Goal: Transaction & Acquisition: Obtain resource

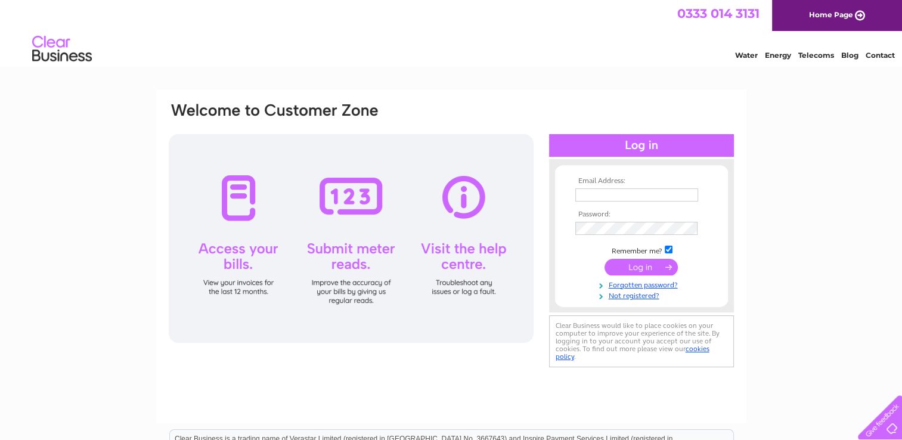
type input "accounts@electralearning.com"
click at [641, 268] on input "submit" at bounding box center [640, 267] width 73 height 17
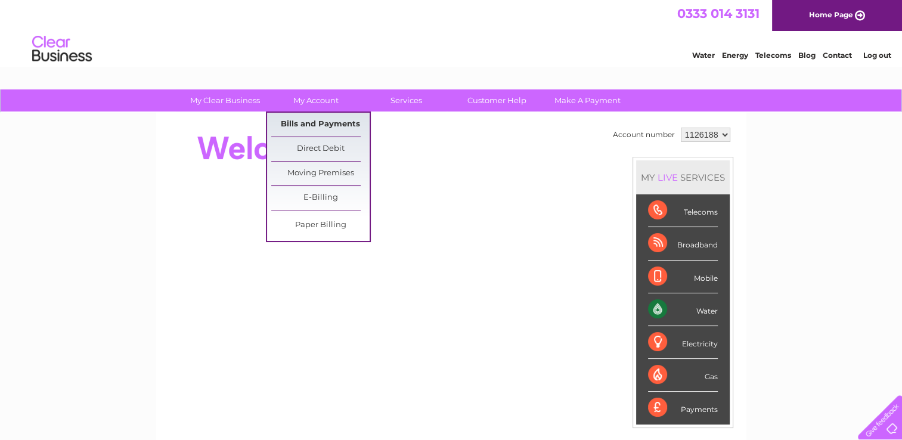
click at [324, 123] on link "Bills and Payments" at bounding box center [320, 125] width 98 height 24
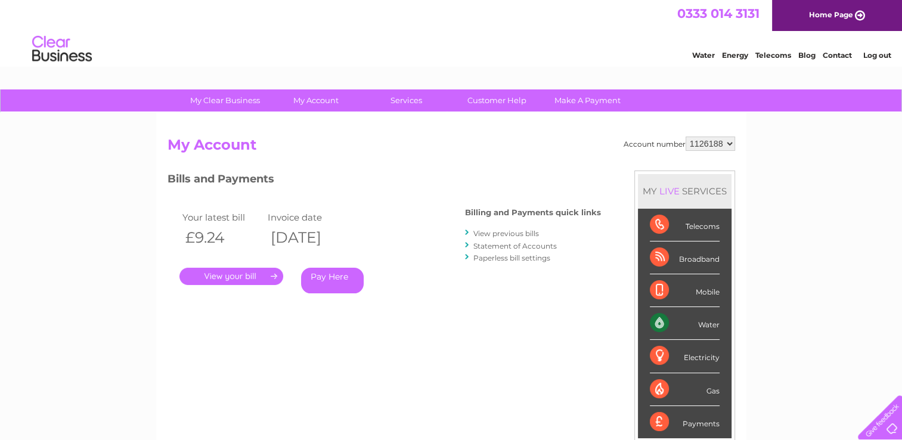
click at [231, 274] on link "." at bounding box center [231, 276] width 104 height 17
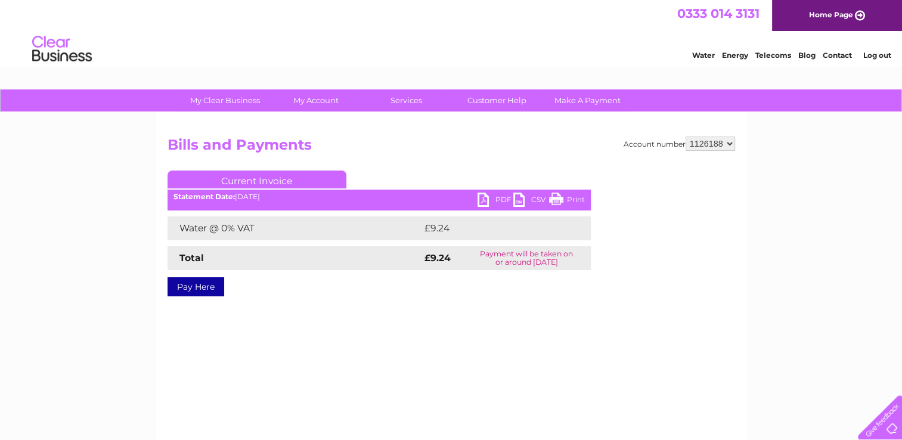
click at [503, 197] on link "PDF" at bounding box center [495, 200] width 36 height 17
click at [728, 142] on select "1126188 1126210" at bounding box center [709, 143] width 49 height 14
select select "1126210"
click at [686, 136] on select "1126188 1126210" at bounding box center [709, 143] width 49 height 14
click at [501, 201] on link "PDF" at bounding box center [495, 200] width 36 height 17
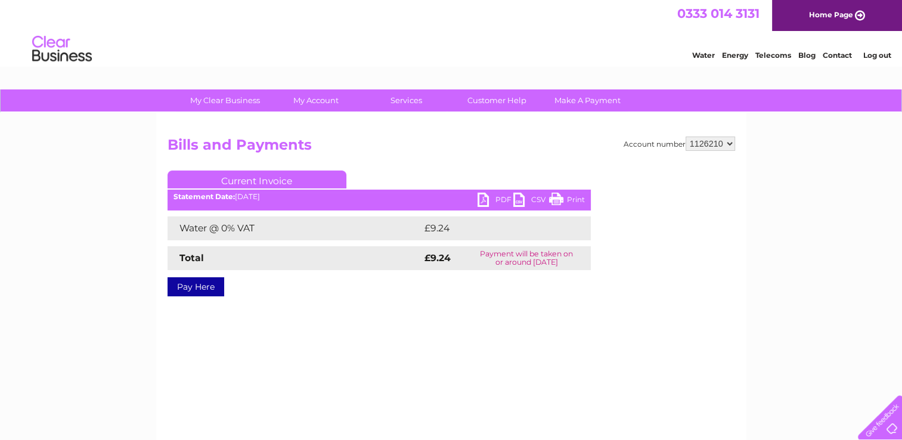
click at [877, 56] on link "Log out" at bounding box center [876, 55] width 28 height 9
